Goal: Find specific page/section: Find specific page/section

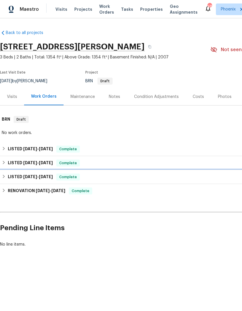
click at [18, 176] on h6 "LISTED [DATE] - [DATE]" at bounding box center [30, 176] width 45 height 7
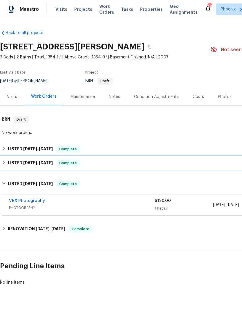
click at [14, 163] on h6 "LISTED [DATE] - [DATE]" at bounding box center [30, 162] width 45 height 7
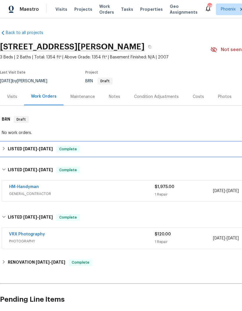
click at [16, 147] on h6 "LISTED [DATE] - [DATE]" at bounding box center [30, 148] width 45 height 7
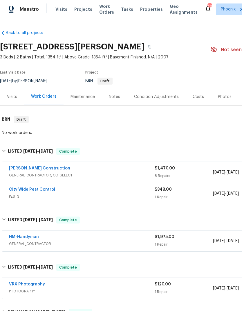
click at [19, 170] on link "[PERSON_NAME] Construction" at bounding box center [39, 168] width 61 height 4
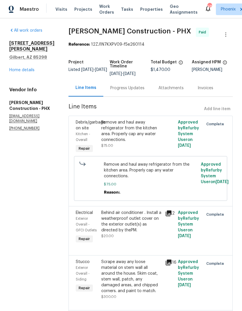
click at [15, 68] on link "Home details" at bounding box center [21, 70] width 25 height 4
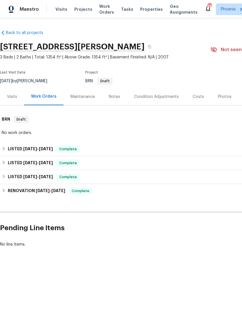
click at [10, 94] on div "Visits" at bounding box center [12, 97] width 10 height 6
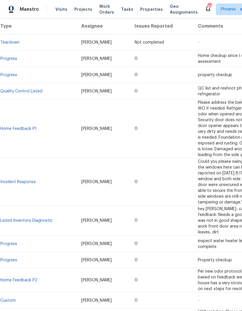
scroll to position [114, 0]
click at [13, 127] on link "Home Feedback P1" at bounding box center [18, 129] width 36 height 4
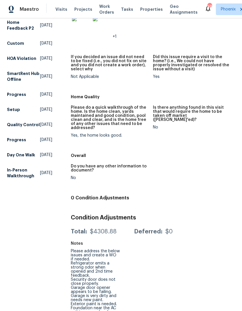
click at [47, 254] on div "All visits [STREET_ADDRESS][PERSON_NAME] Home details Other Visits Teardown Sch…" at bounding box center [29, 77] width 45 height 535
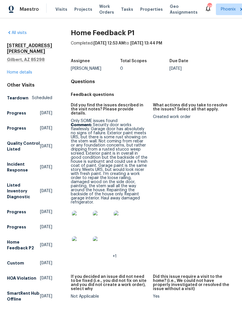
click at [23, 70] on link "Home details" at bounding box center [19, 72] width 25 height 4
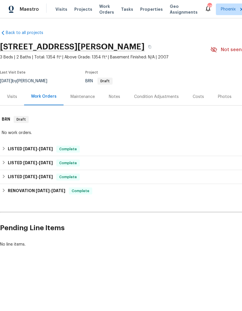
click at [13, 95] on div "Visits" at bounding box center [12, 97] width 10 height 6
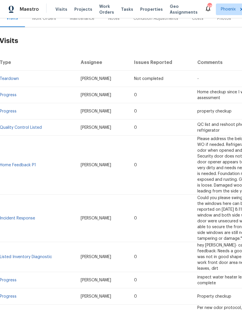
scroll to position [78, 1]
